Goal: Task Accomplishment & Management: Manage account settings

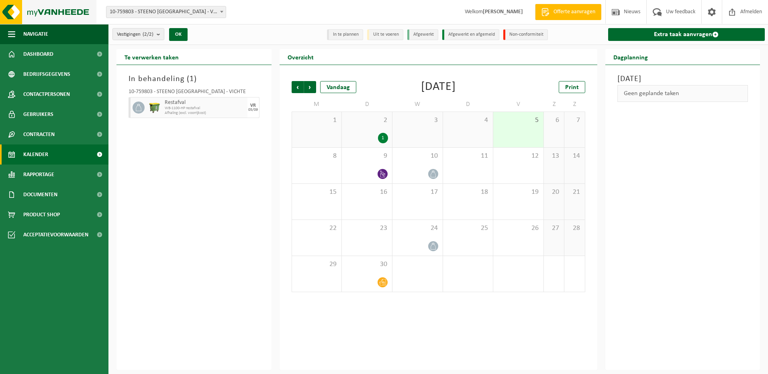
click at [49, 8] on img at bounding box center [48, 12] width 96 height 24
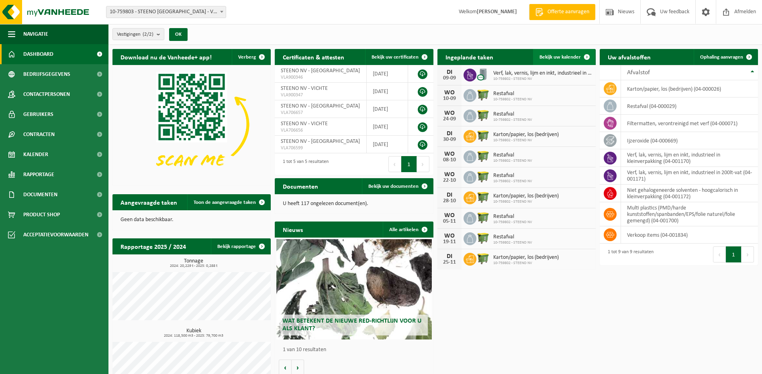
click at [565, 57] on span "Bekijk uw kalender" at bounding box center [559, 57] width 41 height 5
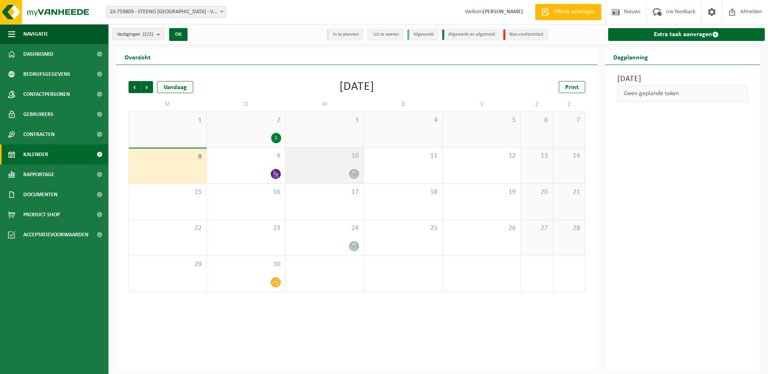
click at [326, 156] on span "10" at bounding box center [325, 156] width 70 height 9
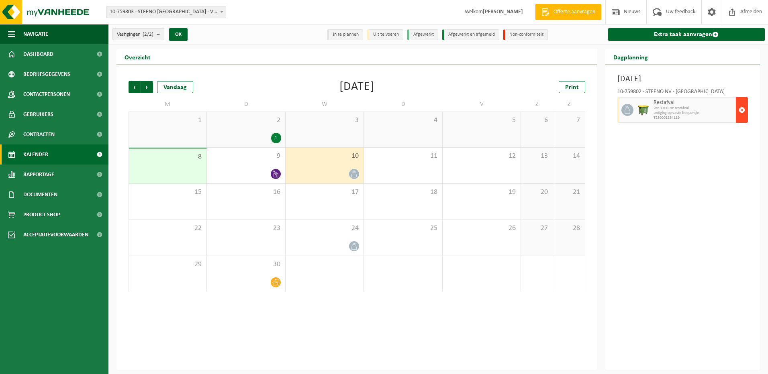
click at [739, 108] on span "button" at bounding box center [742, 110] width 6 height 16
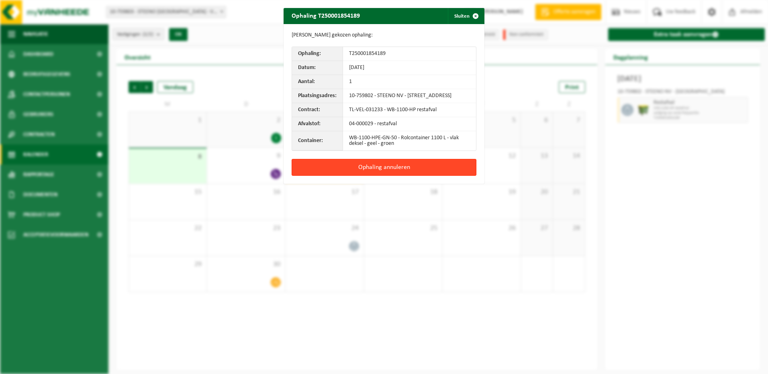
click at [371, 172] on button "Ophaling annuleren" at bounding box center [384, 167] width 185 height 17
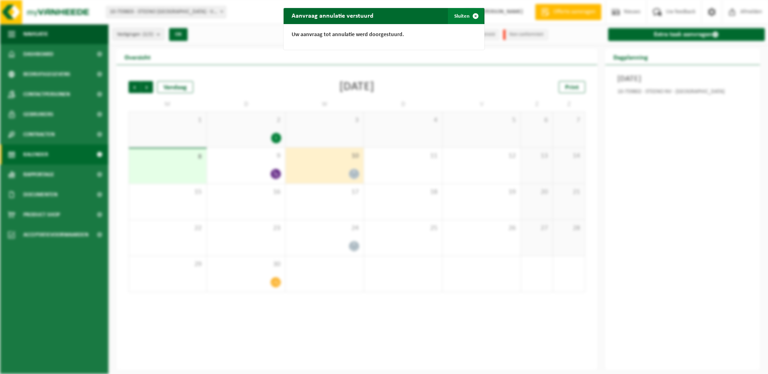
click at [462, 16] on button "Sluiten" at bounding box center [466, 16] width 36 height 16
